Goal: Task Accomplishment & Management: Manage account settings

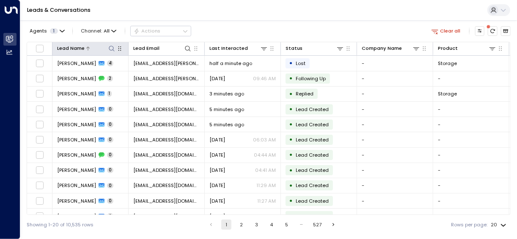
click at [112, 48] on icon at bounding box center [111, 48] width 7 height 7
type input "****"
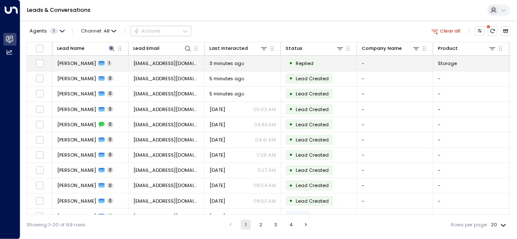
click at [186, 60] on span "[EMAIL_ADDRESS][DOMAIN_NAME]" at bounding box center [166, 63] width 66 height 7
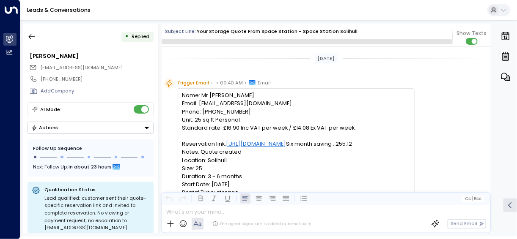
scroll to position [366, 0]
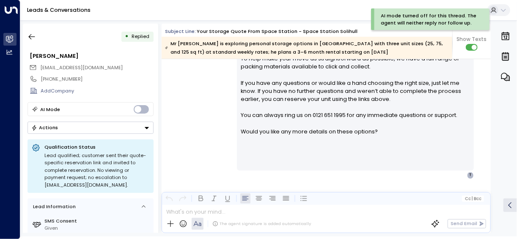
click at [148, 127] on icon "Button group with a nested menu" at bounding box center [147, 128] width 6 height 6
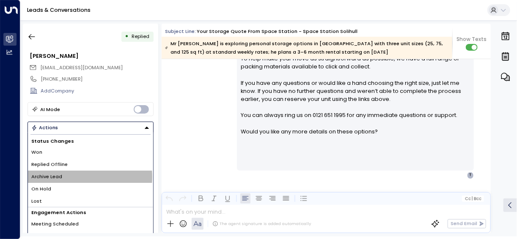
click at [82, 176] on li "Archive Lead" at bounding box center [90, 177] width 125 height 12
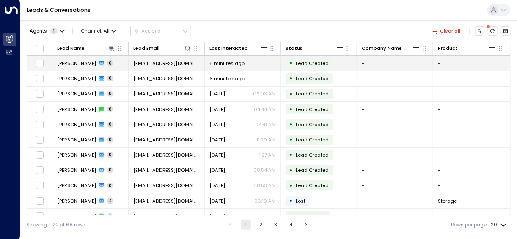
click at [143, 62] on span "[EMAIL_ADDRESS][DOMAIN_NAME]" at bounding box center [166, 63] width 66 height 7
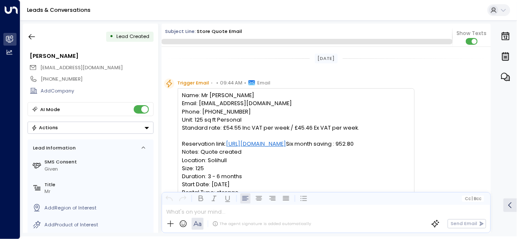
scroll to position [123, 0]
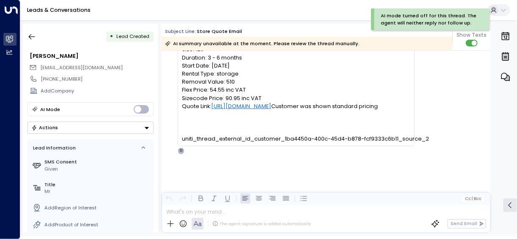
click at [146, 127] on icon "Button group with a nested menu" at bounding box center [147, 128] width 4 height 2
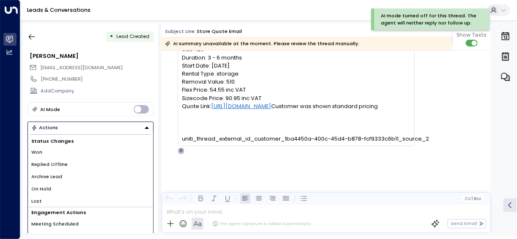
click at [76, 179] on li "Archive Lead" at bounding box center [90, 177] width 125 height 12
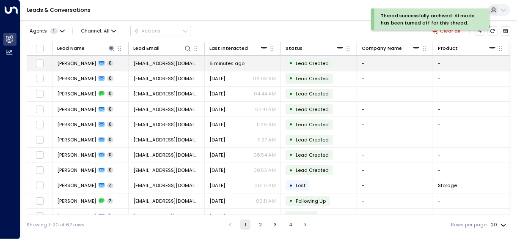
click at [155, 63] on span "[EMAIL_ADDRESS][DOMAIN_NAME]" at bounding box center [166, 63] width 66 height 7
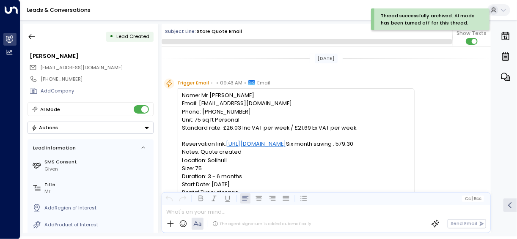
scroll to position [123, 0]
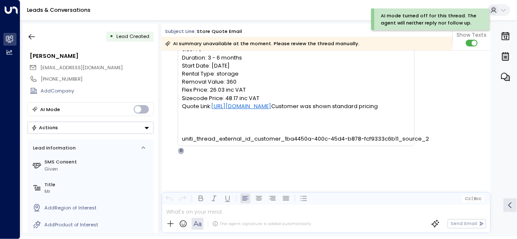
click at [146, 127] on icon "Button group with a nested menu" at bounding box center [147, 128] width 6 height 6
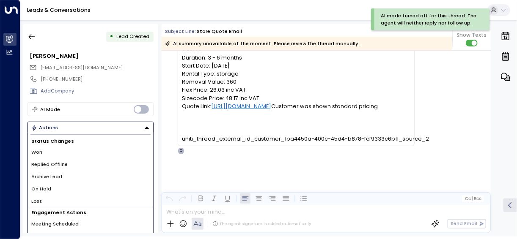
click at [82, 175] on li "Archive Lead" at bounding box center [90, 177] width 125 height 12
